Goal: Transaction & Acquisition: Purchase product/service

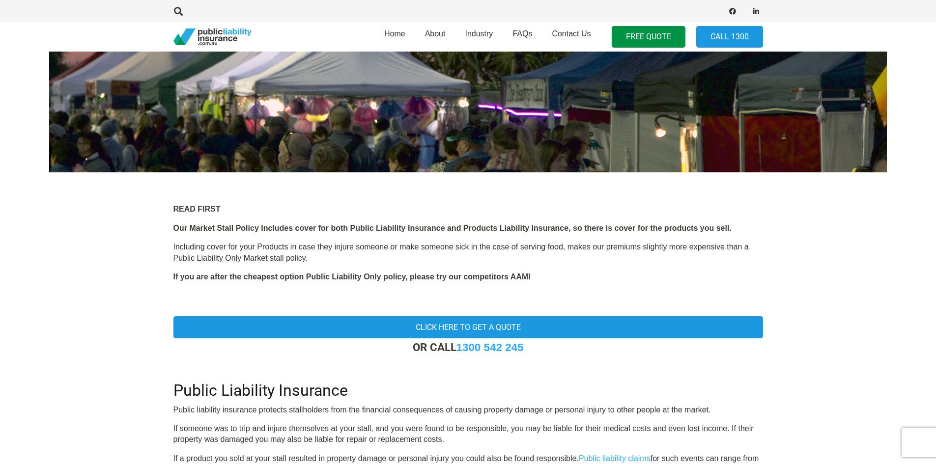
scroll to position [147, 0]
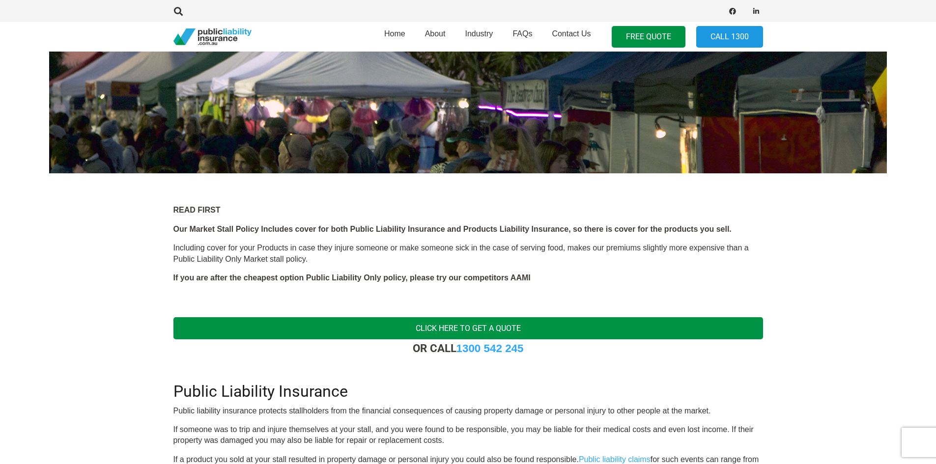
drag, startPoint x: 526, startPoint y: 328, endPoint x: 530, endPoint y: 324, distance: 6.3
click at [526, 328] on link "Click here to get a quote" at bounding box center [467, 328] width 589 height 22
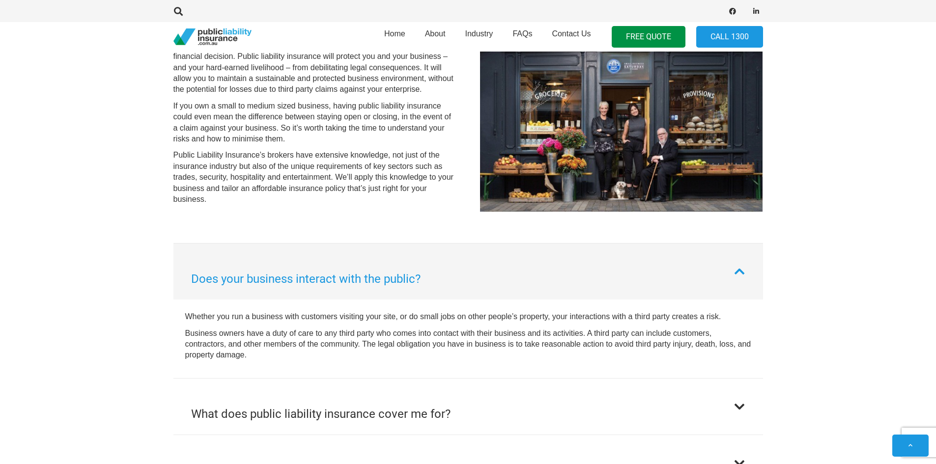
scroll to position [540, 0]
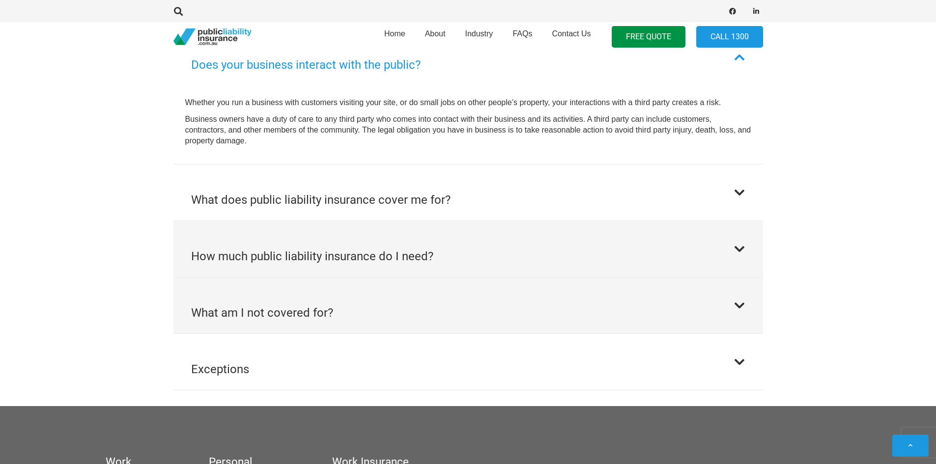
drag, startPoint x: 522, startPoint y: 267, endPoint x: 545, endPoint y: 285, distance: 29.4
click at [522, 267] on button "How much public liability insurance do I need?" at bounding box center [467, 249] width 589 height 56
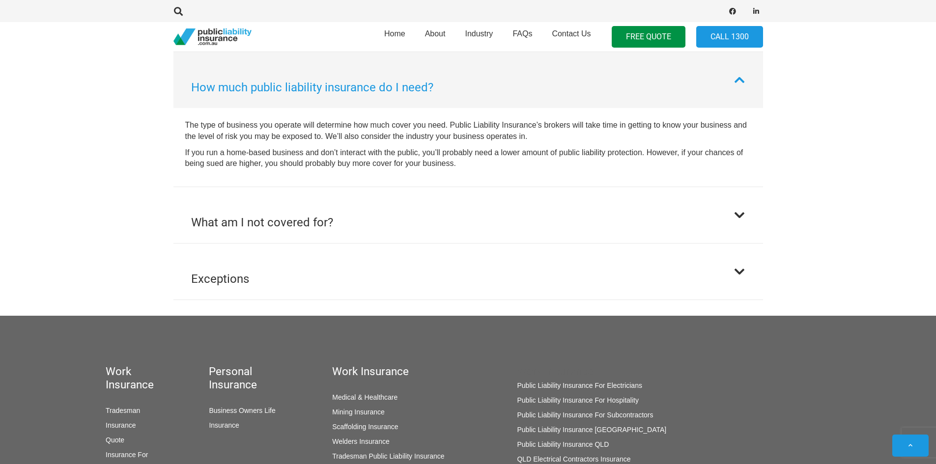
scroll to position [631, 0]
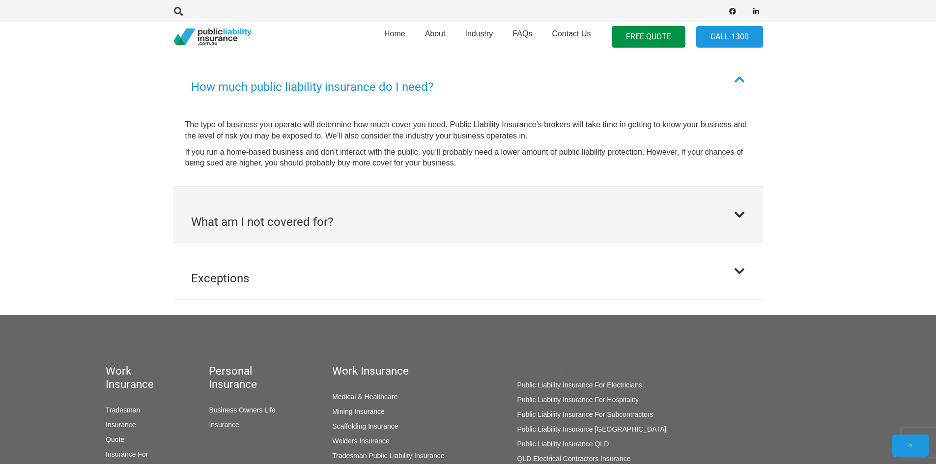
click at [350, 226] on button "What am I not covered for?" at bounding box center [467, 215] width 589 height 56
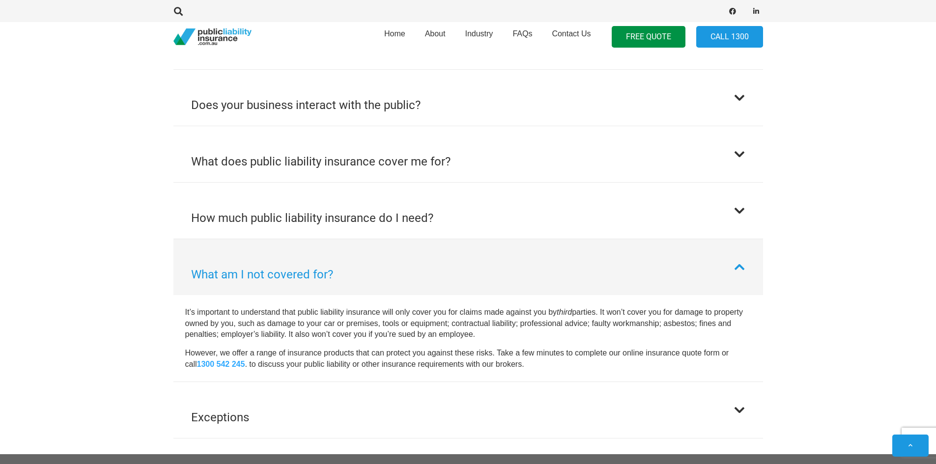
scroll to position [442, 0]
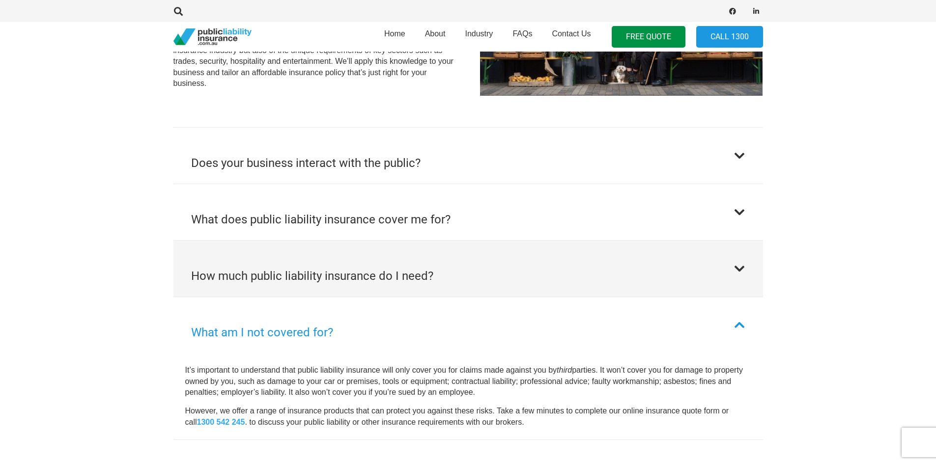
drag, startPoint x: 329, startPoint y: 281, endPoint x: 339, endPoint y: 285, distance: 11.5
click at [329, 281] on h2 "How much public liability insurance do I need?" at bounding box center [312, 276] width 242 height 18
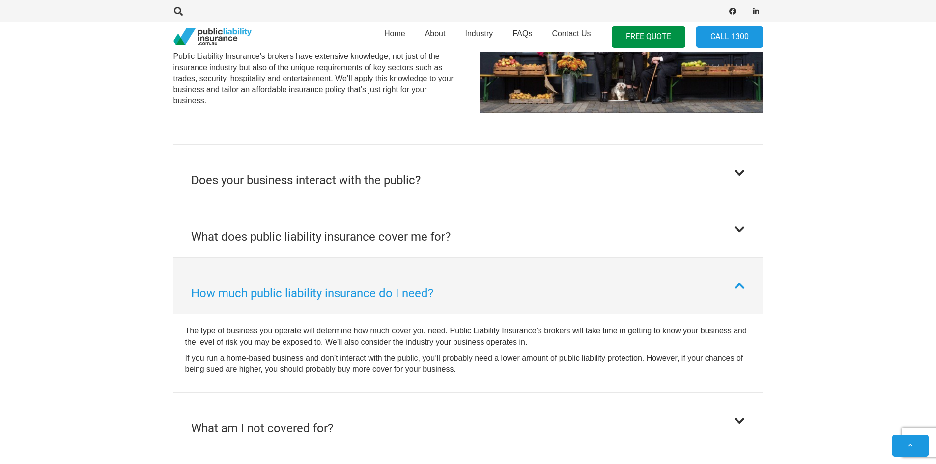
scroll to position [423, 0]
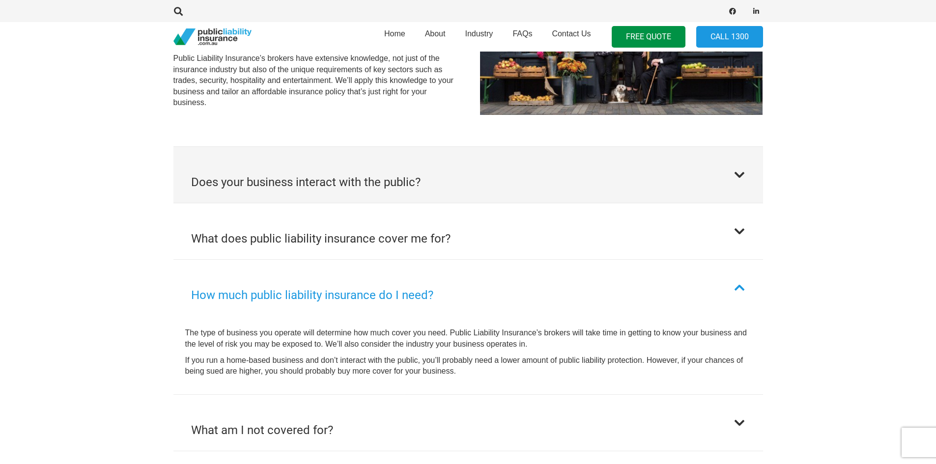
drag, startPoint x: 426, startPoint y: 188, endPoint x: 429, endPoint y: 194, distance: 6.6
click at [426, 188] on button "Does your business interact with the public?" at bounding box center [467, 175] width 589 height 56
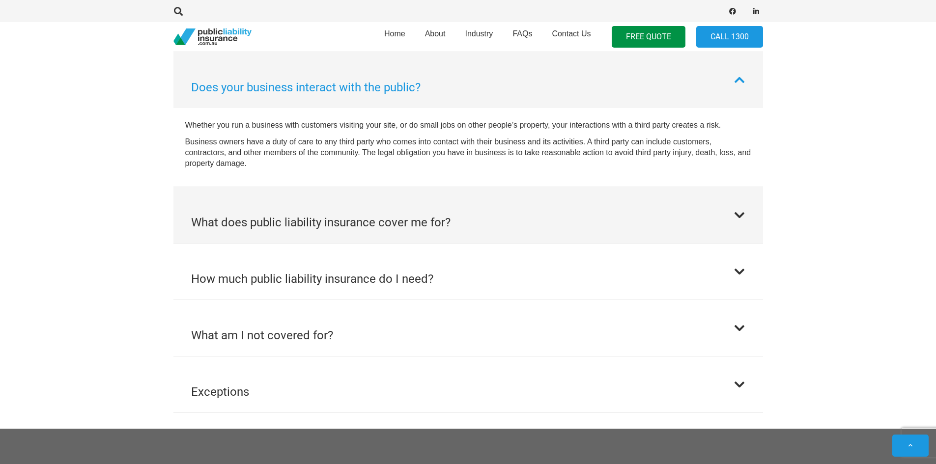
scroll to position [518, 0]
